Goal: Task Accomplishment & Management: Manage account settings

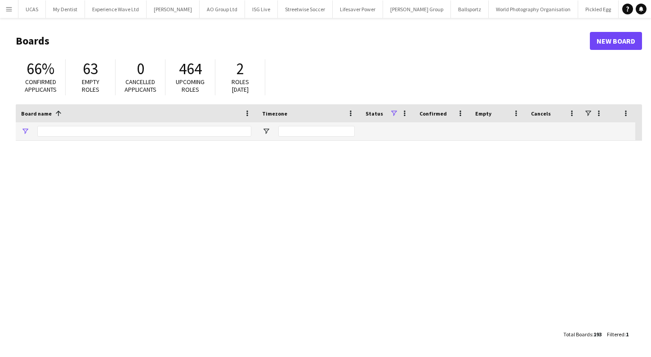
type input "******"
click at [11, 9] on app-icon "Menu" at bounding box center [8, 8] width 7 height 7
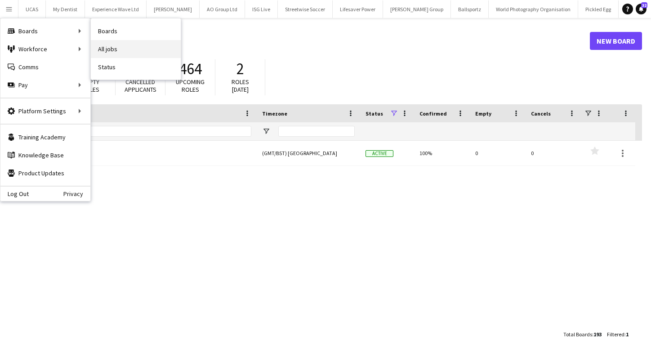
click at [123, 48] on link "All jobs" at bounding box center [136, 49] width 90 height 18
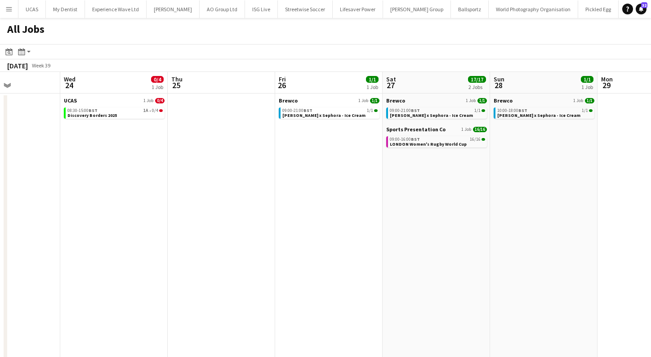
scroll to position [0, 277]
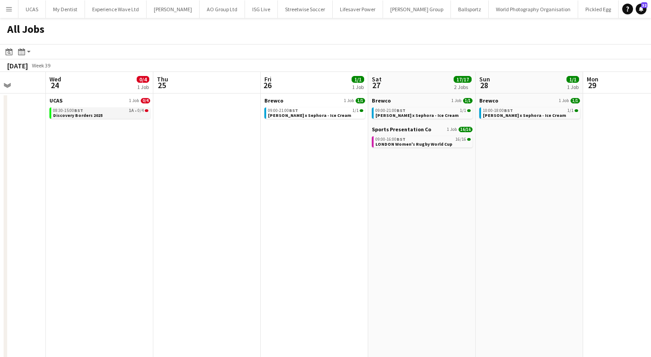
click at [107, 116] on link "08:30-15:00 BST 1A • 0/4 Discovery Borders 2025" at bounding box center [100, 112] width 95 height 10
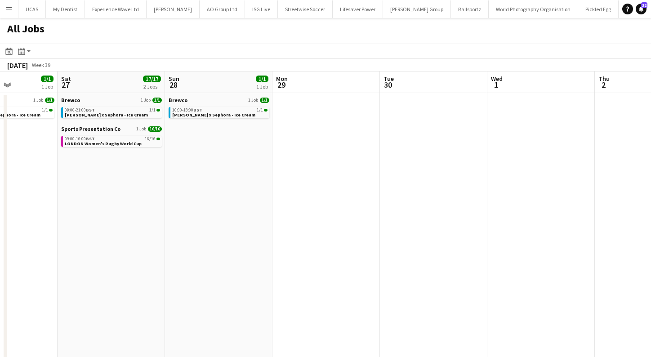
scroll to position [0, 244]
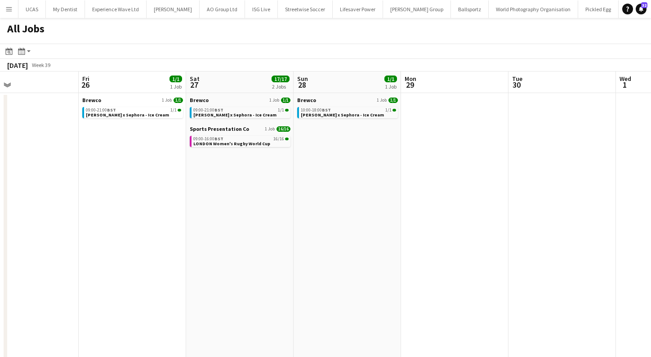
click at [15, 13] on button "Menu" at bounding box center [9, 9] width 18 height 18
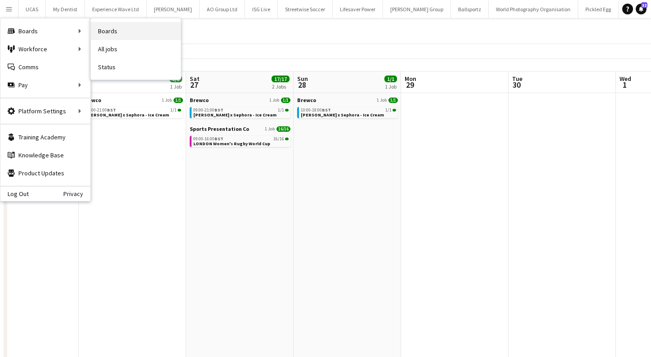
click at [112, 32] on link "Boards" at bounding box center [136, 31] width 90 height 18
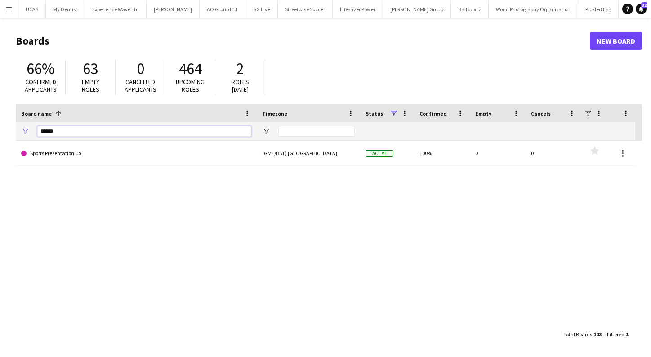
drag, startPoint x: 82, startPoint y: 133, endPoint x: 1, endPoint y: 126, distance: 81.6
click at [4, 129] on main "Boards New Board 66% Confirmed applicants 63 Empty roles 0 Cancelled applicants…" at bounding box center [325, 187] width 651 height 339
type input "**********"
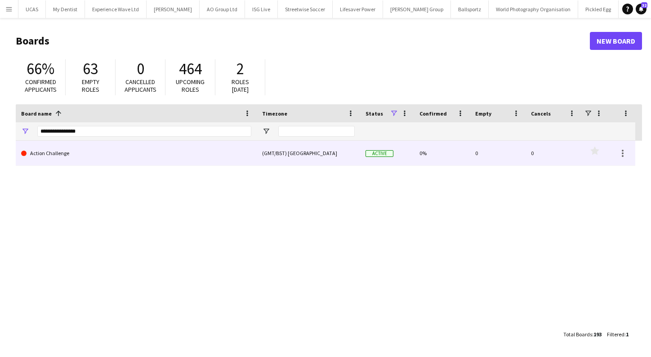
click at [160, 156] on link "Action Challenge" at bounding box center [136, 153] width 230 height 25
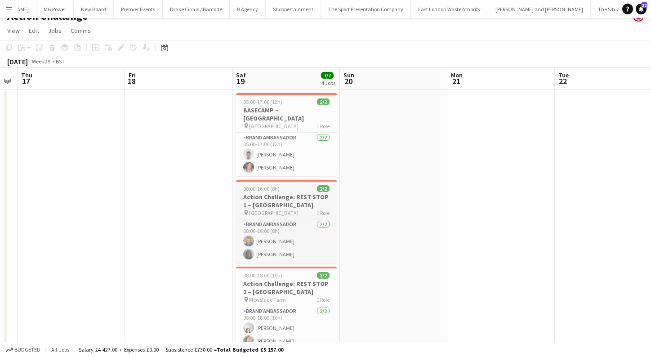
scroll to position [13, 0]
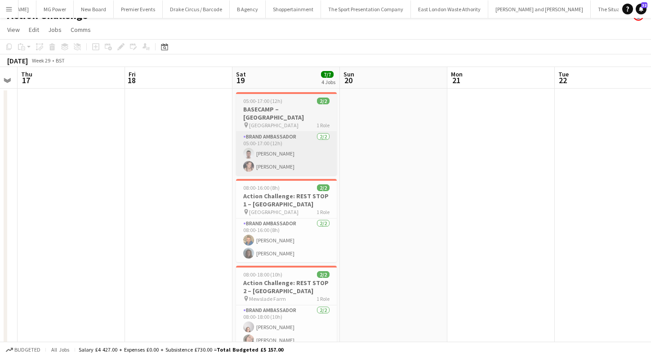
click at [281, 161] on app-card-role "Brand Ambassador 2/2 05:00-17:00 (12h) Joseph Dickinson Jess Dickinson" at bounding box center [286, 154] width 101 height 44
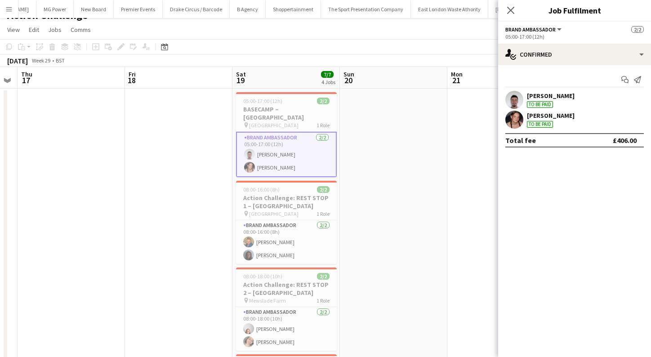
click at [576, 113] on div "Jess Dickinson To be paid" at bounding box center [574, 120] width 153 height 18
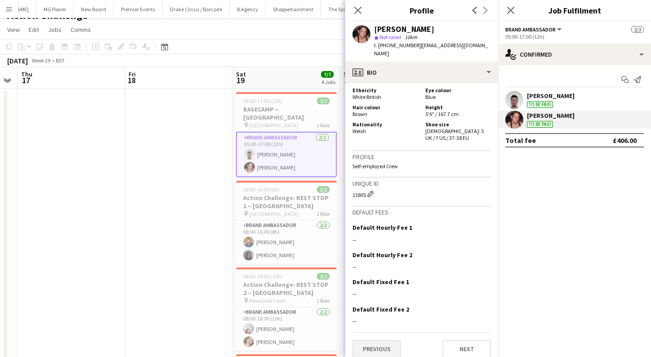
scroll to position [430, 0]
click at [374, 344] on button "Previous" at bounding box center [377, 350] width 49 height 18
